Goal: Obtain resource: Download file/media

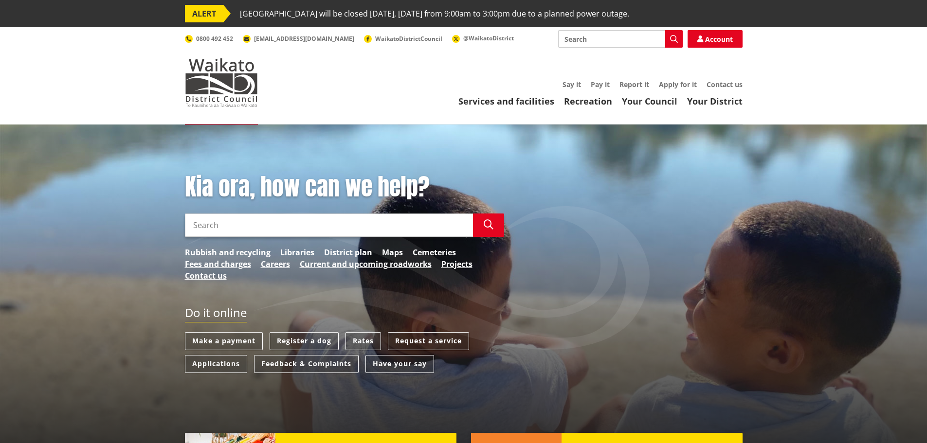
click at [583, 42] on input "Search" at bounding box center [620, 39] width 125 height 18
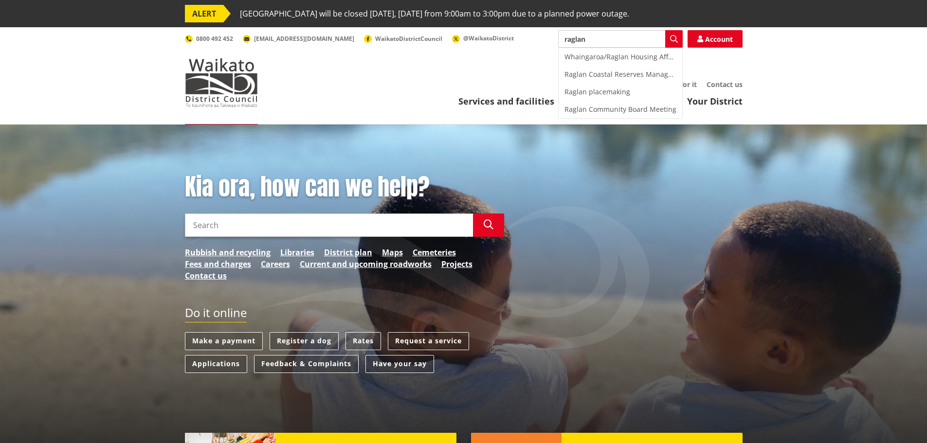
type input "raglan"
click at [401, 95] on div "Services and facilities Recreation Your Council Your District Say it Pay it Rep…" at bounding box center [509, 94] width 465 height 26
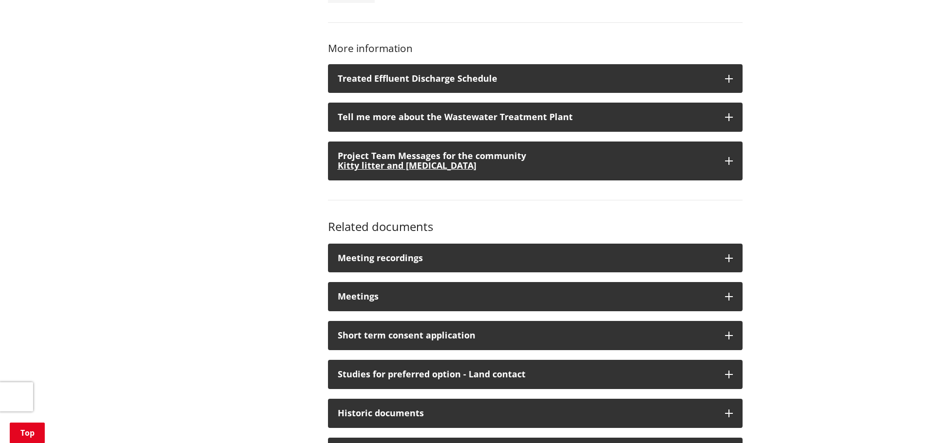
scroll to position [730, 0]
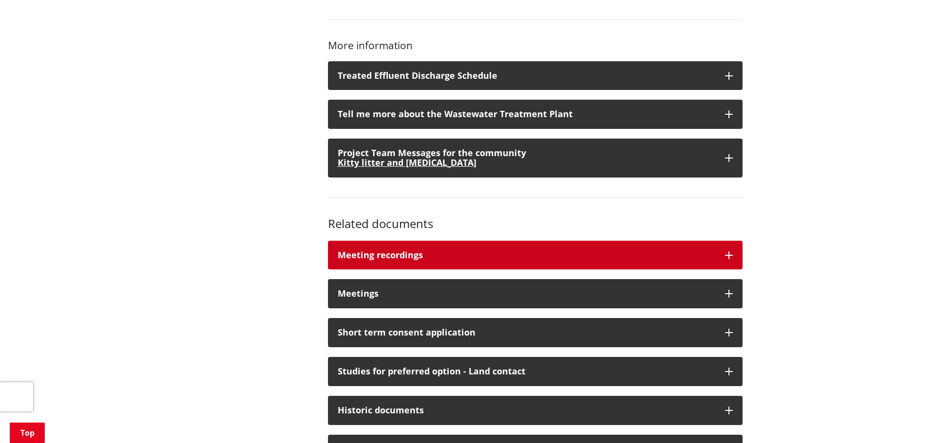
click at [529, 259] on div "Meeting recordings" at bounding box center [527, 256] width 378 height 10
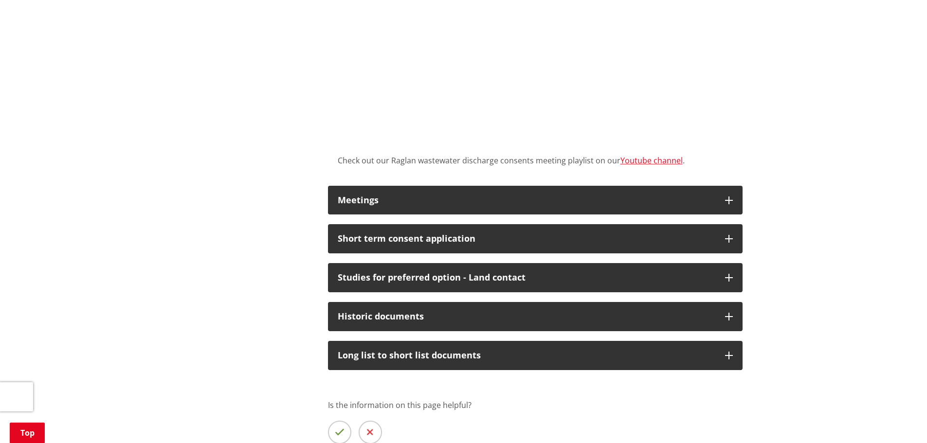
scroll to position [1557, 0]
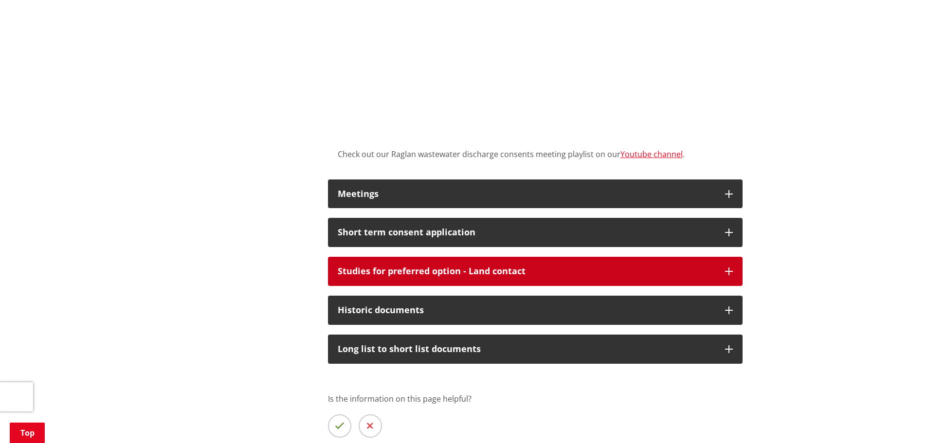
click at [511, 271] on div "Studies for preferred option - Land contact" at bounding box center [527, 272] width 378 height 10
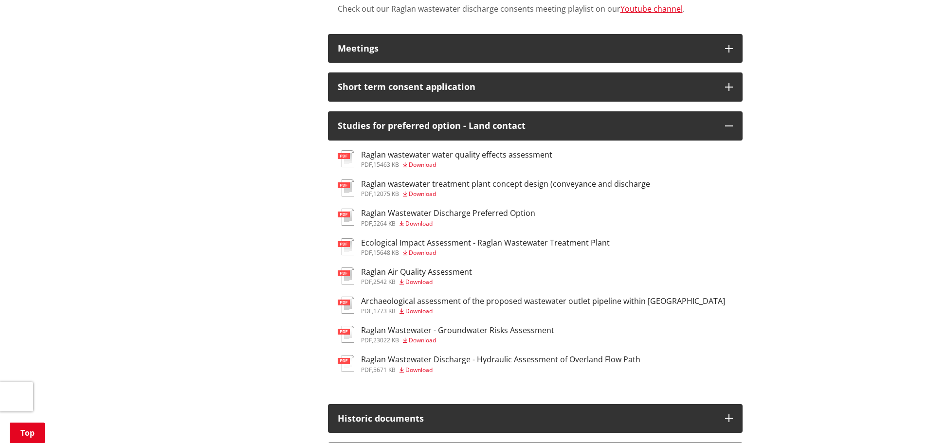
scroll to position [1703, 0]
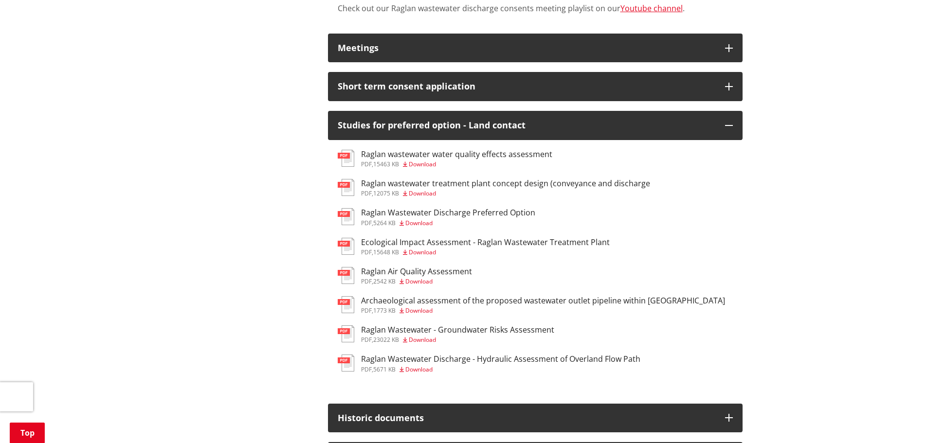
click at [431, 164] on span "Download" at bounding box center [422, 164] width 27 height 8
